Goal: Task Accomplishment & Management: Manage account settings

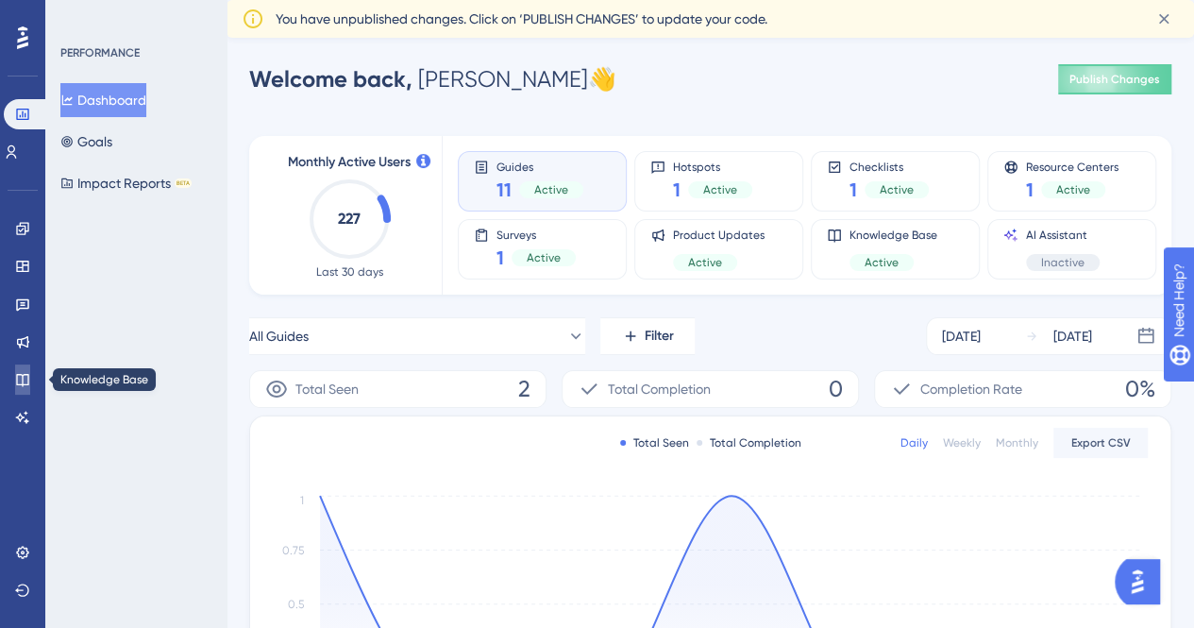
click at [22, 379] on icon at bounding box center [22, 380] width 12 height 12
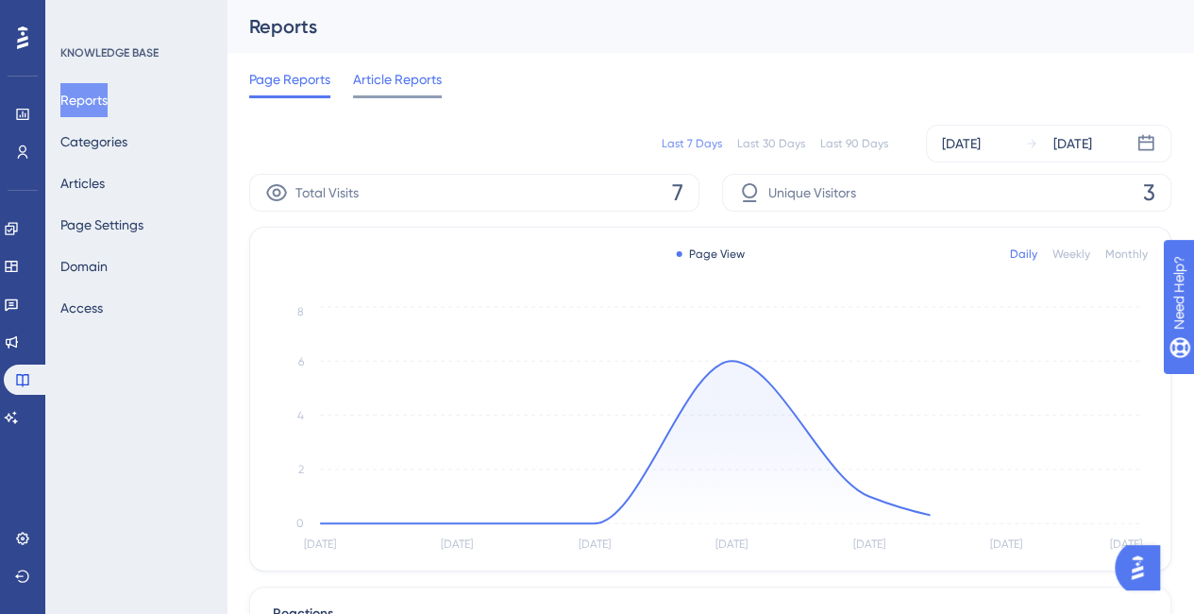
click at [398, 78] on span "Article Reports" at bounding box center [397, 79] width 89 height 23
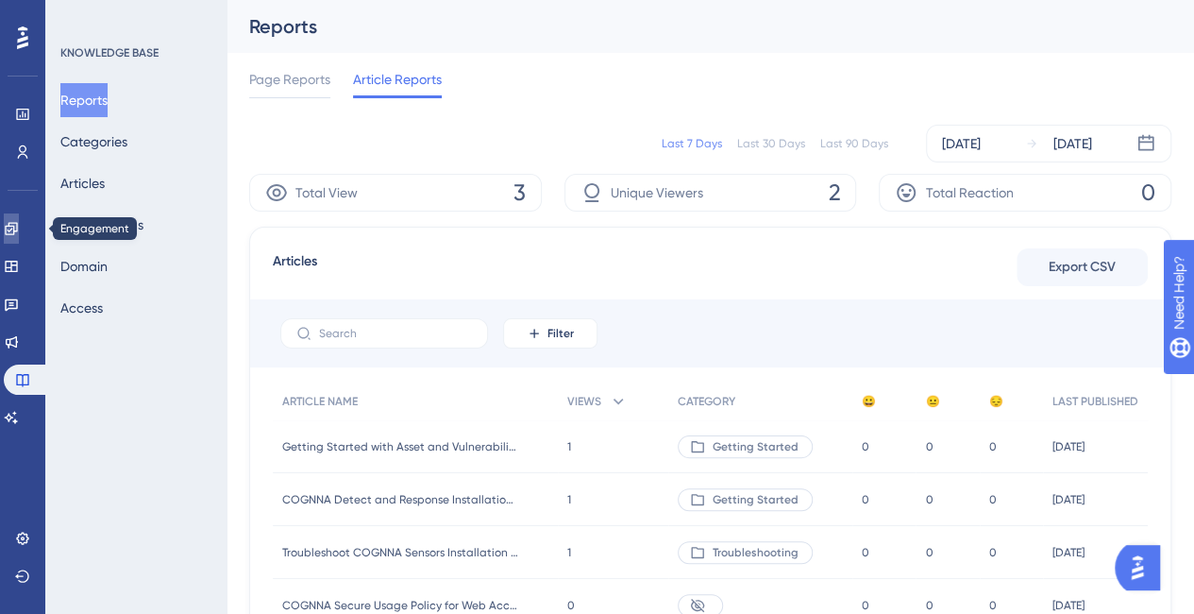
click at [19, 236] on link at bounding box center [11, 228] width 15 height 30
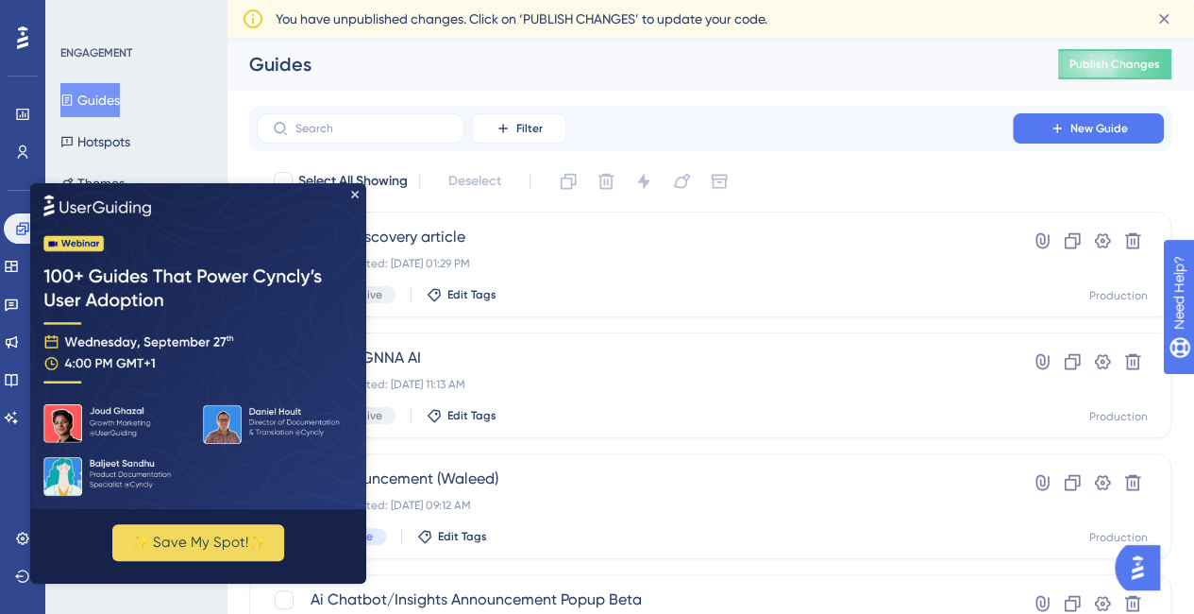
click at [359, 193] on img at bounding box center [198, 346] width 336 height 326
click at [353, 194] on icon "Close Preview" at bounding box center [355, 195] width 8 height 8
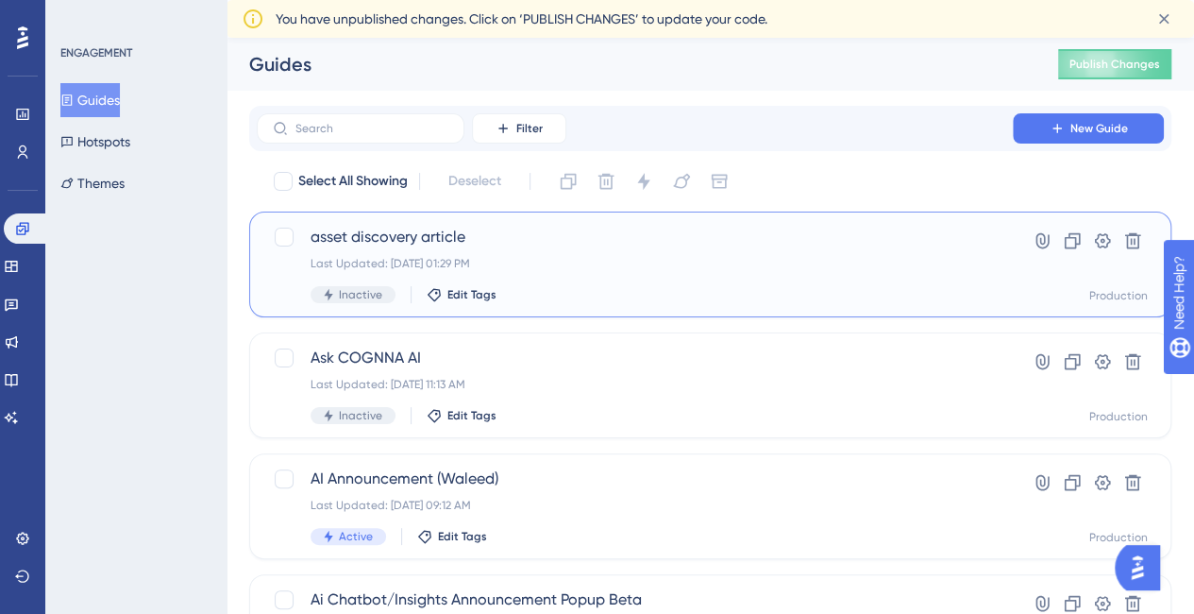
click at [517, 245] on span "asset discovery article" at bounding box center [635, 237] width 649 height 23
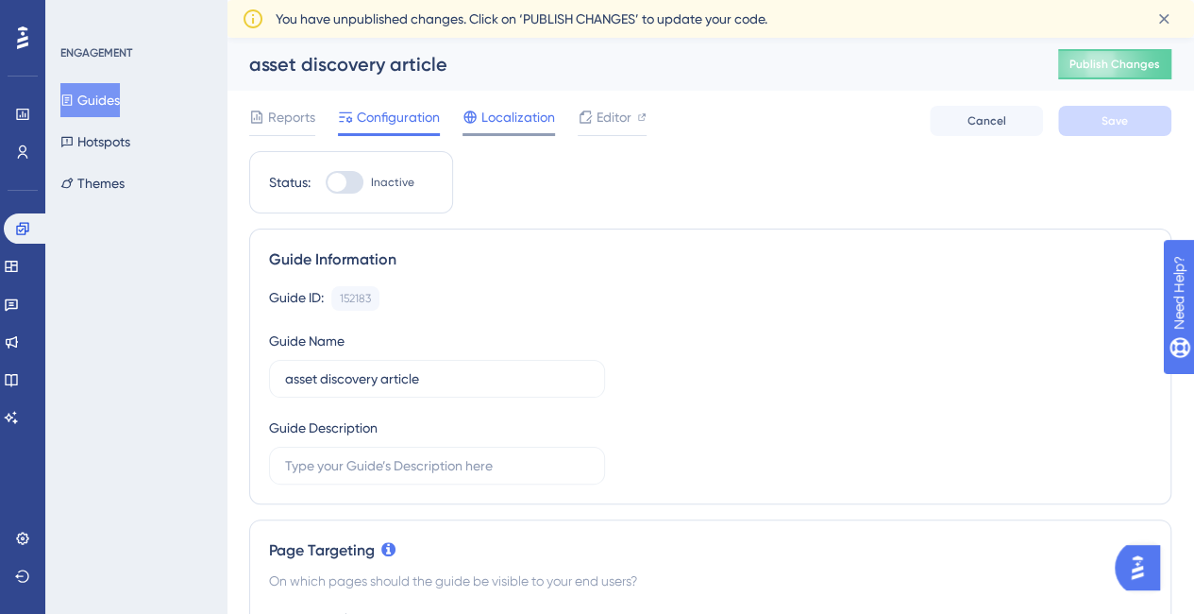
click at [512, 116] on span "Localization" at bounding box center [519, 117] width 74 height 23
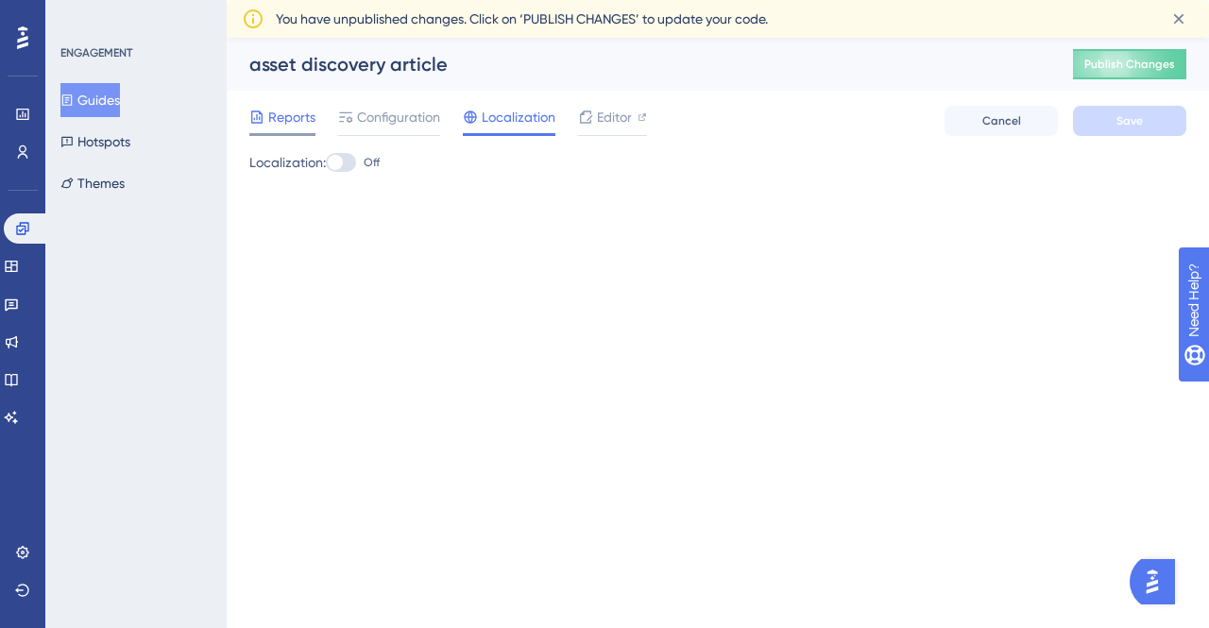
click at [274, 112] on span "Reports" at bounding box center [291, 117] width 47 height 23
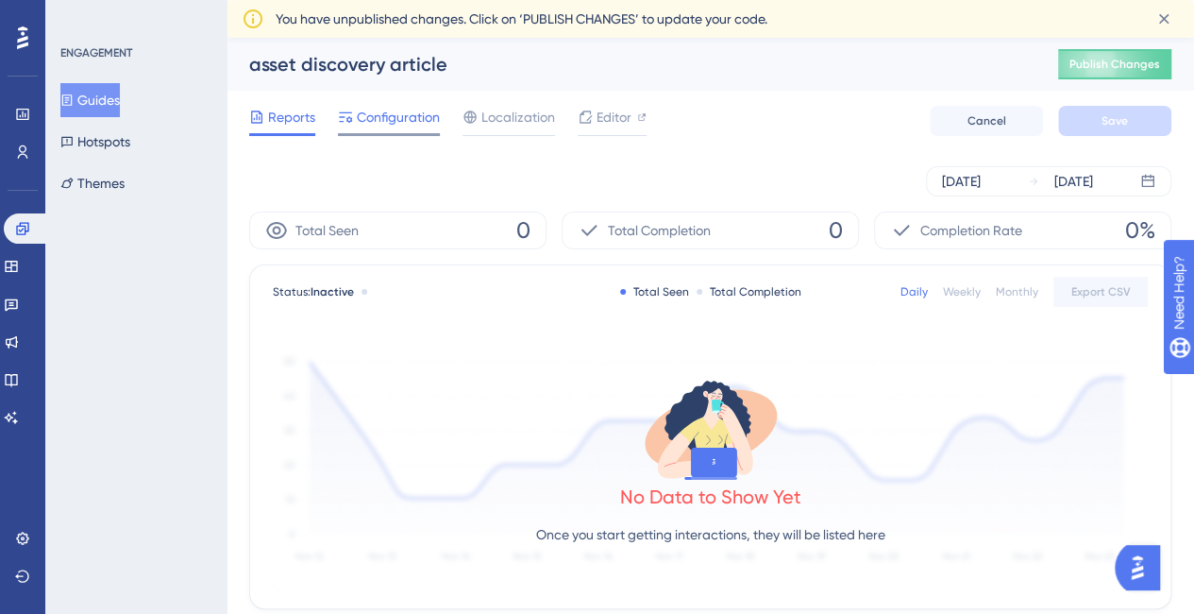
click at [361, 112] on span "Configuration" at bounding box center [398, 117] width 83 height 23
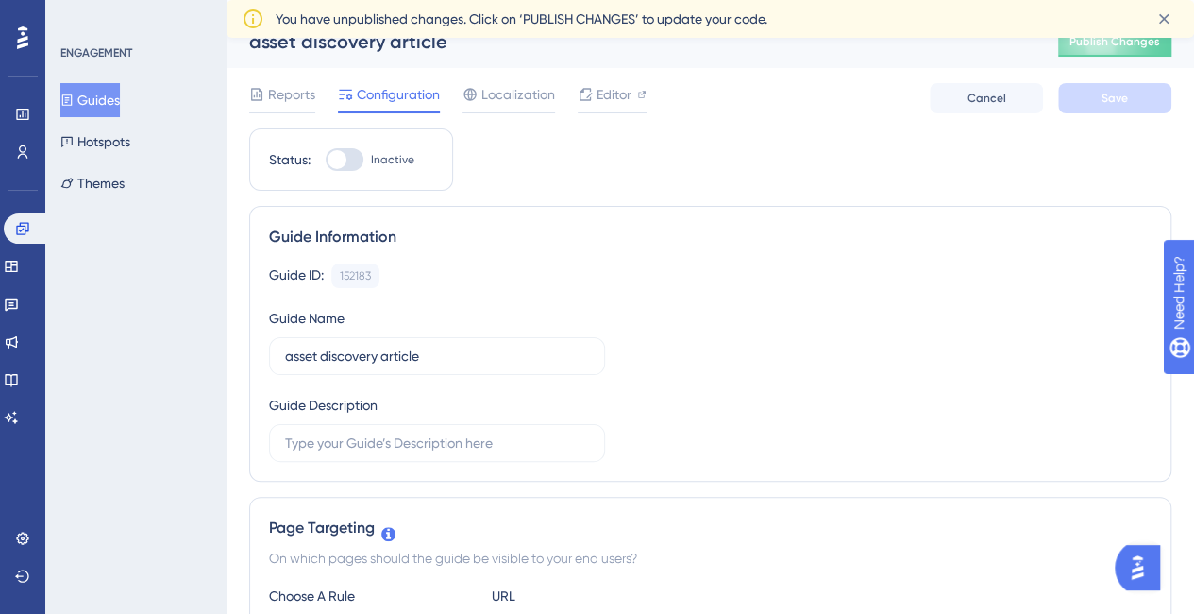
scroll to position [19, 0]
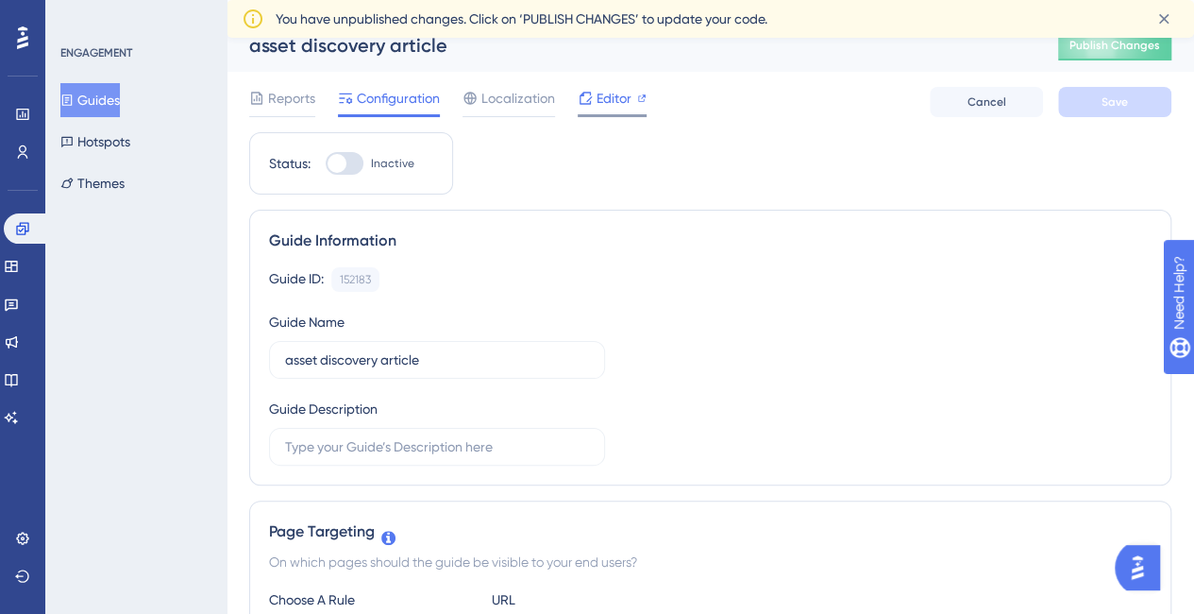
click at [594, 101] on div "Editor" at bounding box center [612, 98] width 69 height 23
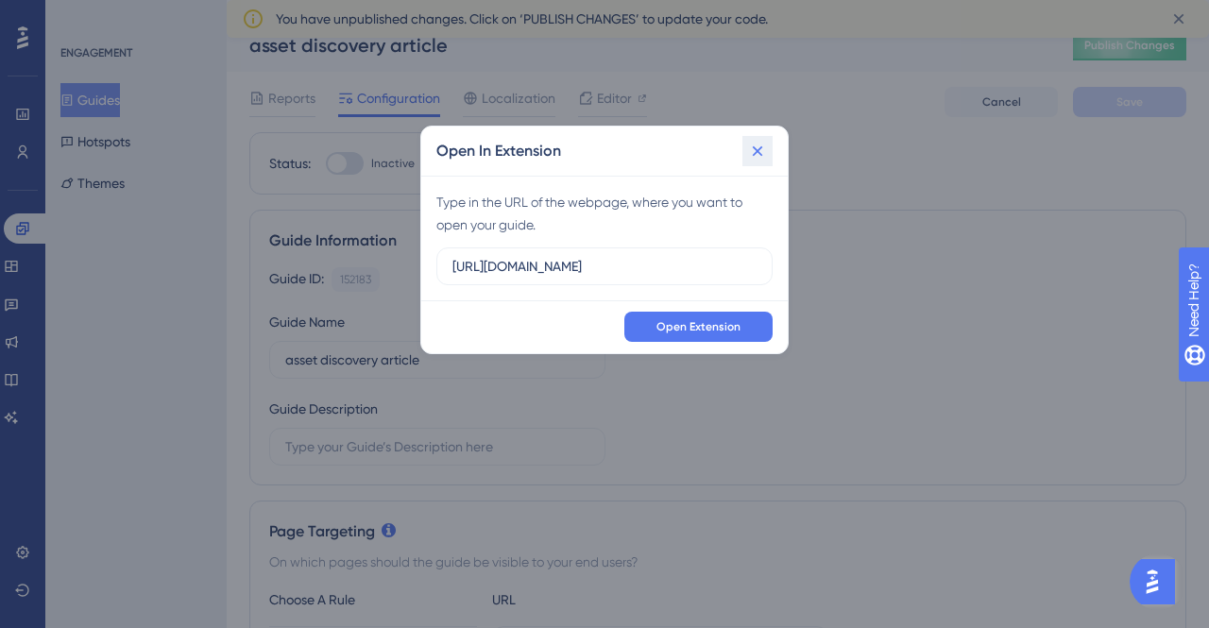
click at [760, 144] on icon at bounding box center [757, 151] width 19 height 19
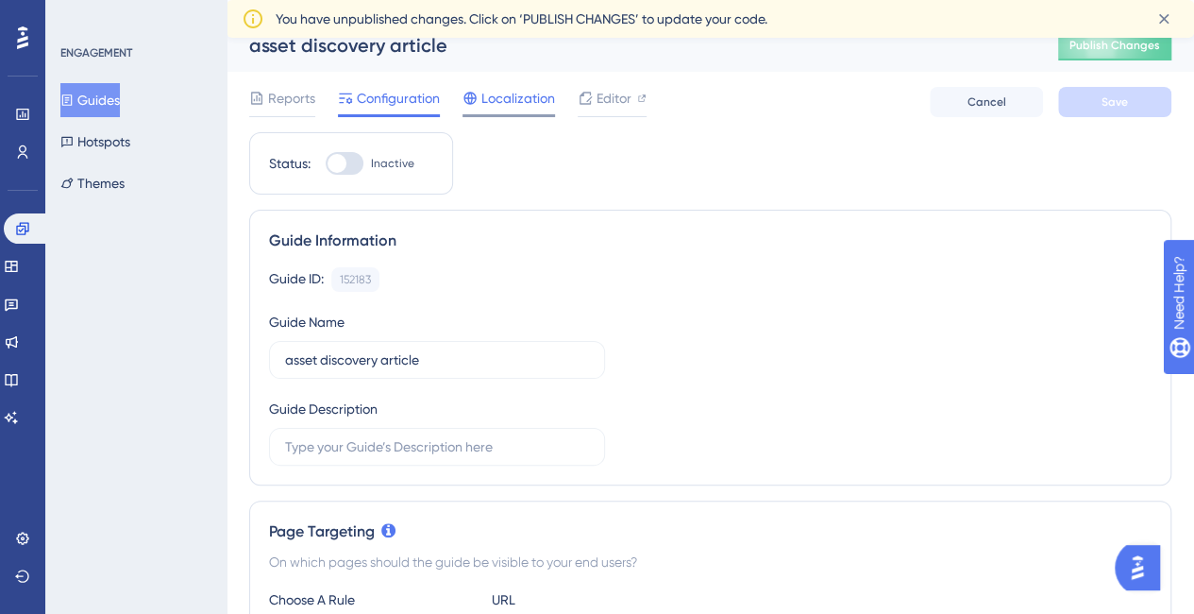
click at [510, 89] on span "Localization" at bounding box center [519, 98] width 74 height 23
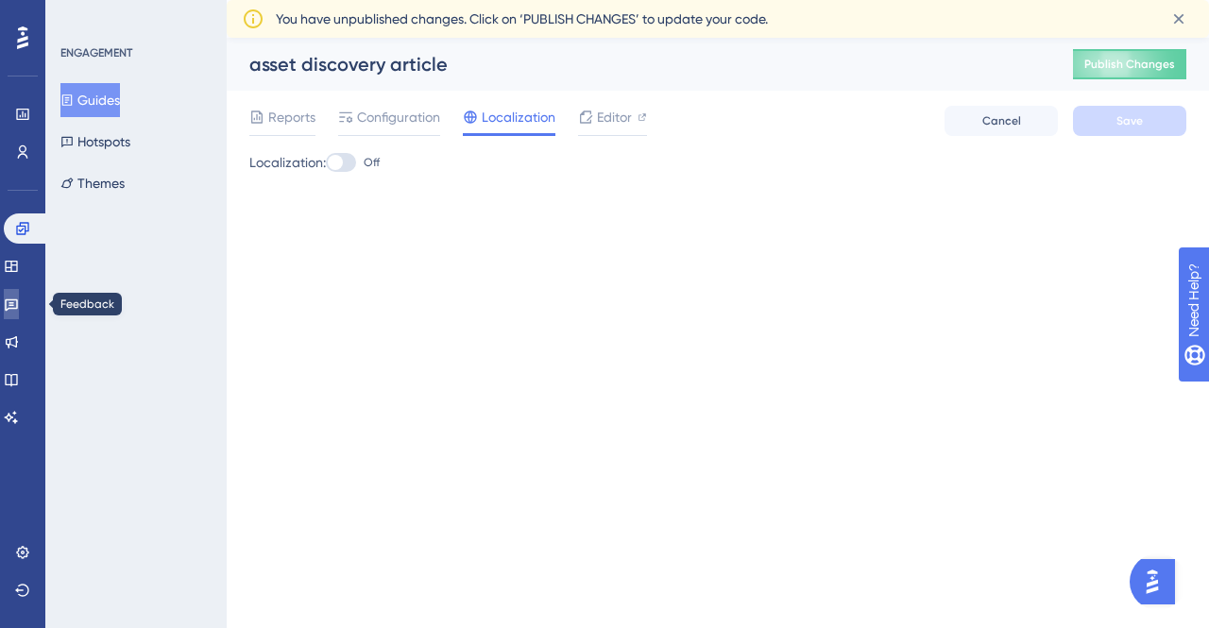
click at [19, 301] on icon at bounding box center [11, 303] width 15 height 15
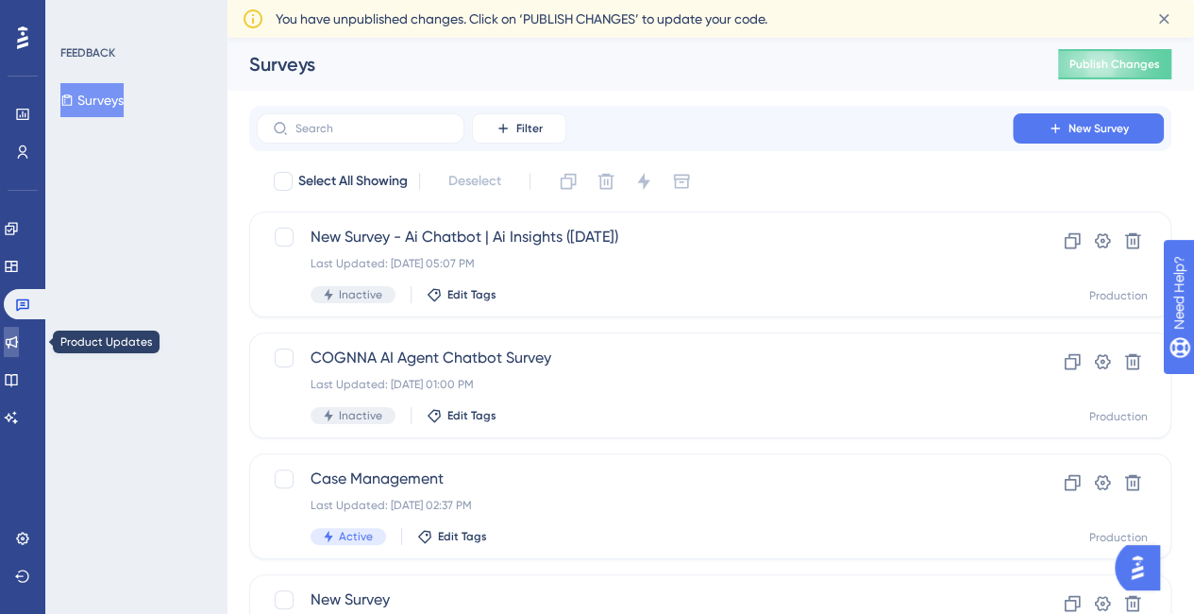
click at [15, 343] on icon at bounding box center [11, 341] width 15 height 15
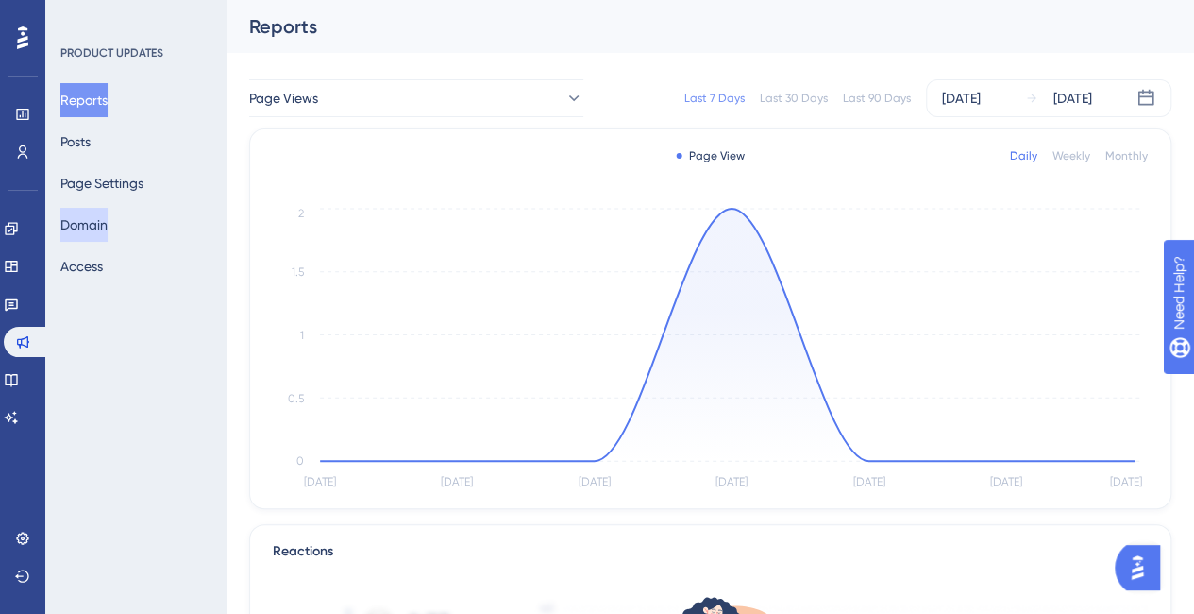
click at [104, 224] on button "Domain" at bounding box center [83, 225] width 47 height 34
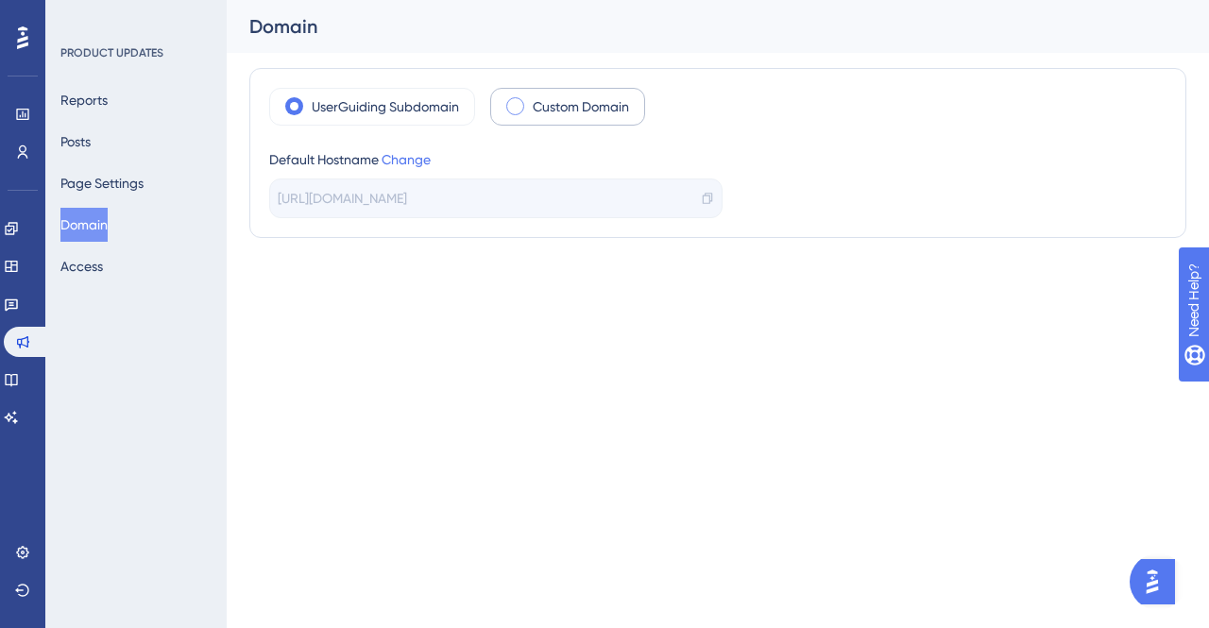
click at [588, 110] on label "Custom Domain" at bounding box center [581, 106] width 96 height 23
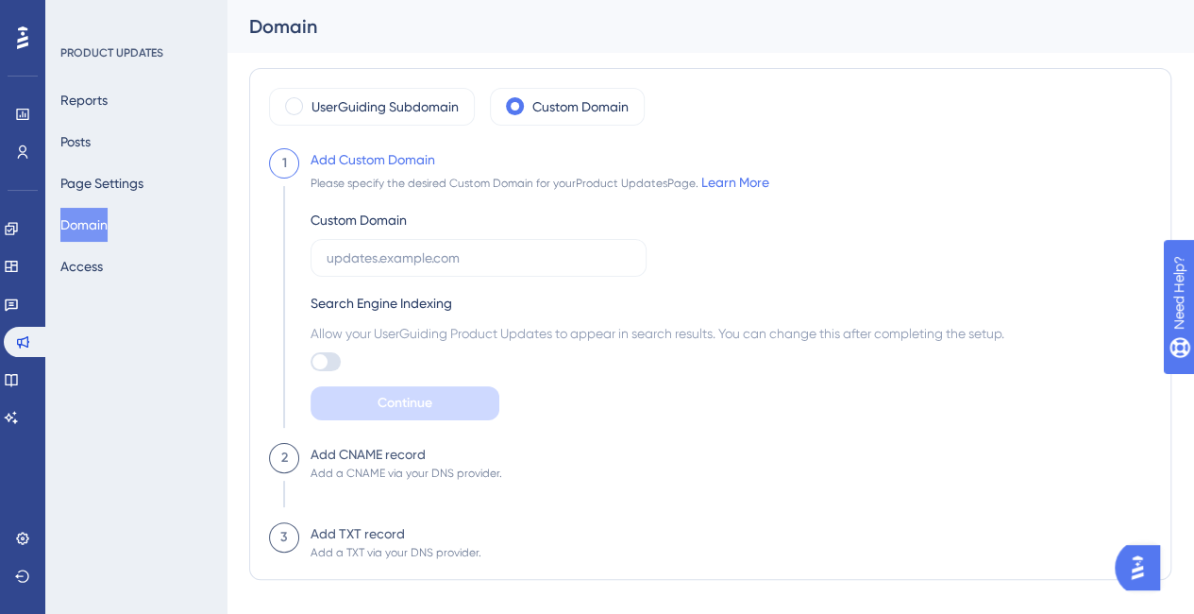
click at [993, 88] on div "UserGuiding Subdomain Custom Domain" at bounding box center [710, 107] width 883 height 38
click at [433, 258] on input "text" at bounding box center [479, 257] width 304 height 21
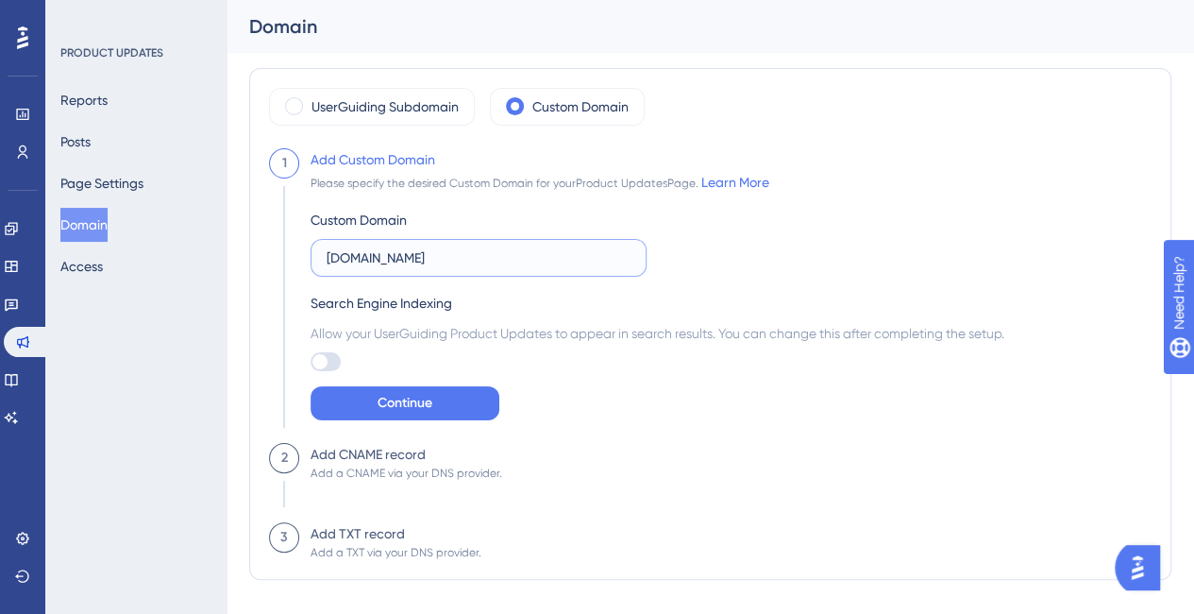
type input "[DOMAIN_NAME]"
click at [846, 206] on div "Custom Domain [DOMAIN_NAME] Search Engine Indexing Allow your UserGuiding Produ…" at bounding box center [658, 307] width 694 height 227
click at [322, 357] on div at bounding box center [320, 361] width 15 height 15
click at [311, 362] on input "checkbox" at bounding box center [310, 362] width 1 height 1
checkbox input "true"
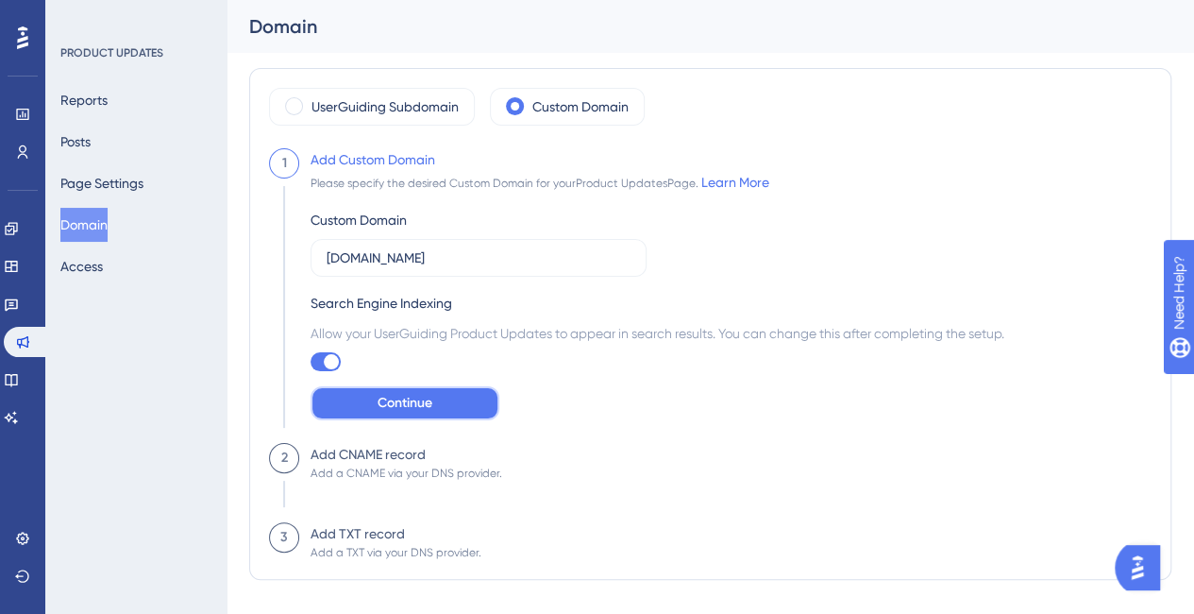
click at [436, 396] on button "Continue" at bounding box center [405, 403] width 189 height 34
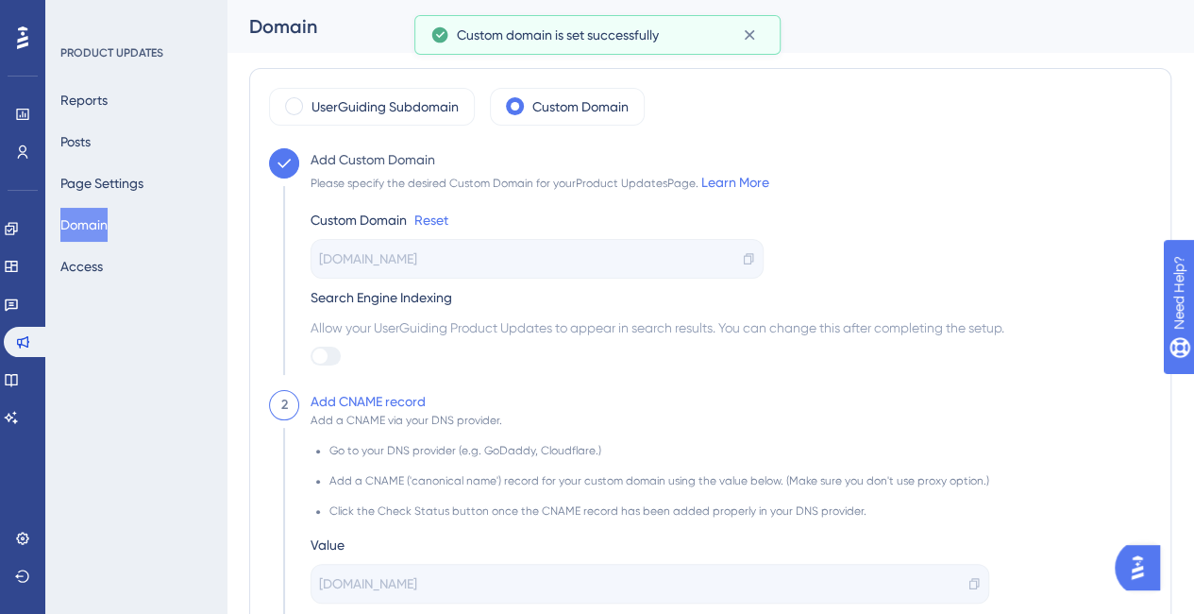
checkbox input "true"
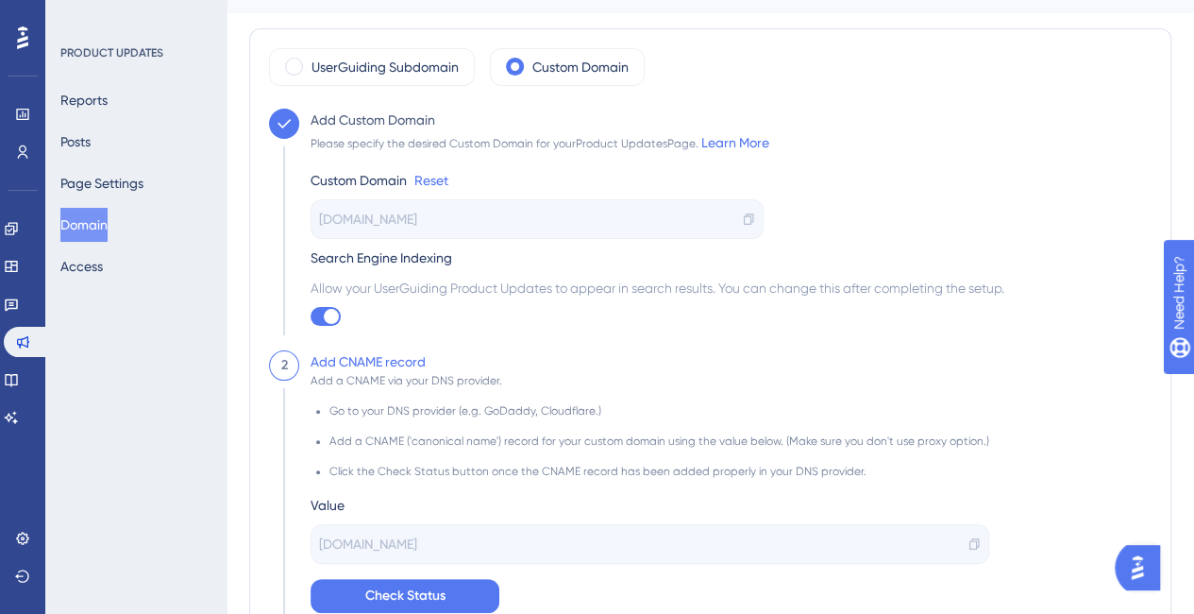
scroll to position [43, 0]
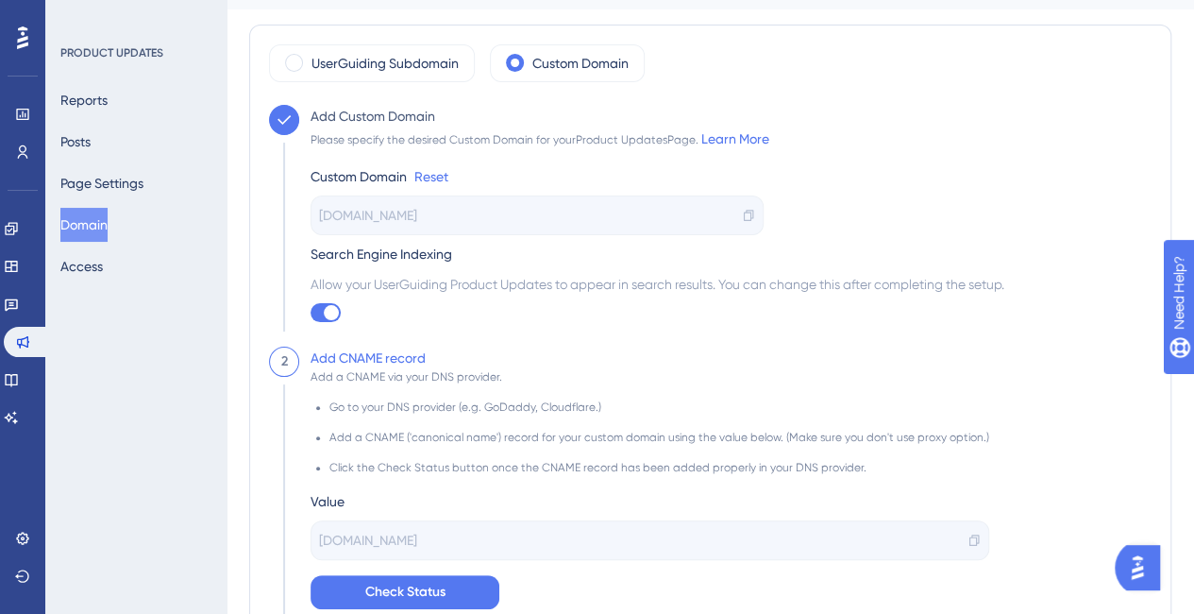
drag, startPoint x: 1007, startPoint y: 152, endPoint x: 963, endPoint y: 101, distance: 67.0
click at [1005, 152] on div "Custom Domain Reset [DOMAIN_NAME] Search Engine Indexing Allow your UserGuiding…" at bounding box center [658, 236] width 694 height 172
